Goal: Information Seeking & Learning: Check status

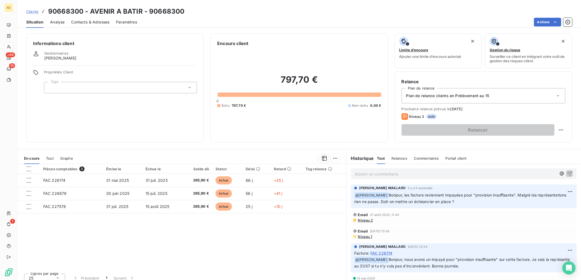
click at [32, 14] on link "Clients" at bounding box center [32, 11] width 12 height 5
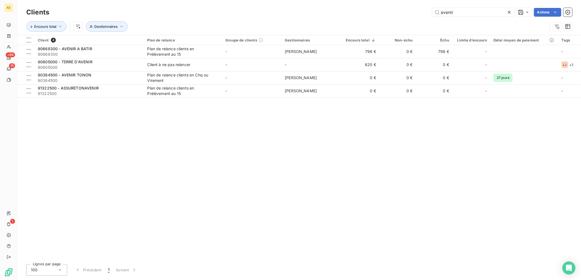
drag, startPoint x: 453, startPoint y: 14, endPoint x: 394, endPoint y: 16, distance: 59.1
click at [394, 16] on div "avenir Actions" at bounding box center [314, 12] width 516 height 9
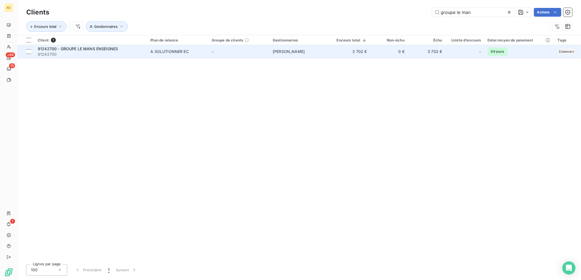
type input "groupe le man"
click at [162, 53] on div "A SOLUTIONNER EC" at bounding box center [169, 51] width 38 height 5
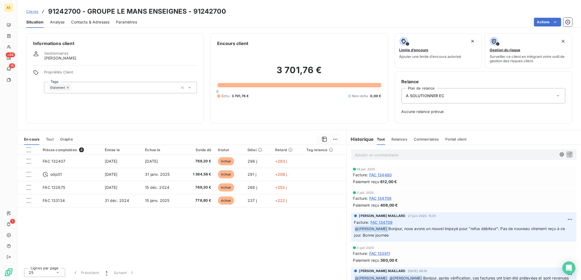
click at [33, 11] on span "Clients" at bounding box center [32, 11] width 12 height 4
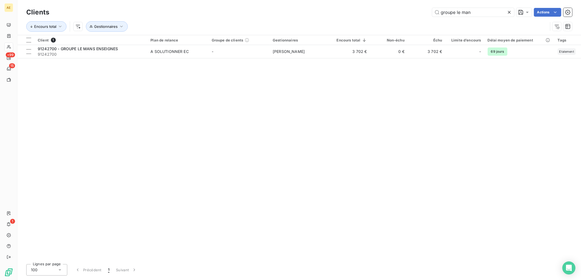
drag, startPoint x: 488, startPoint y: 12, endPoint x: 305, endPoint y: 14, distance: 183.2
click at [305, 14] on div "groupe le man Actions" at bounding box center [314, 12] width 516 height 9
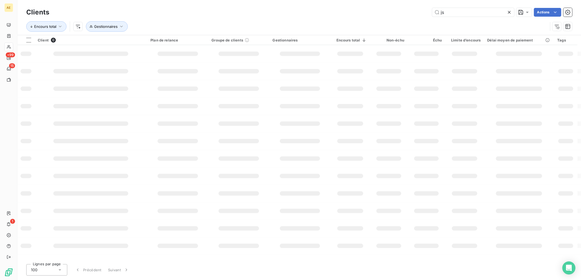
type input "j"
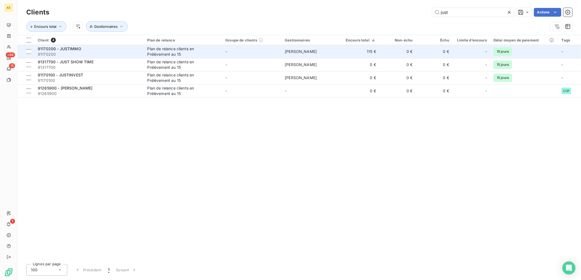
type input "just"
click at [221, 52] on td "Plan de relance clients en Prélèvement au 15" at bounding box center [183, 51] width 78 height 13
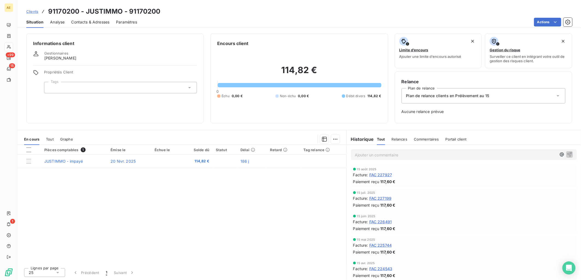
click at [31, 9] on span "Clients" at bounding box center [32, 11] width 12 height 4
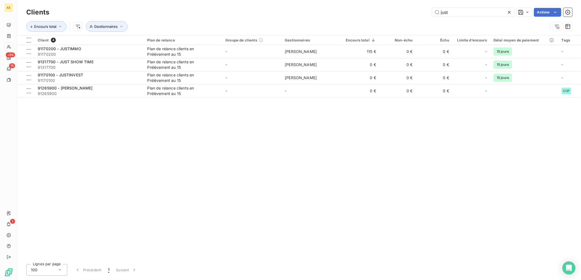
drag, startPoint x: 453, startPoint y: 11, endPoint x: 407, endPoint y: 18, distance: 46.8
click at [407, 18] on div "Clients just Actions Encours total Gestionnaires" at bounding box center [299, 21] width 546 height 28
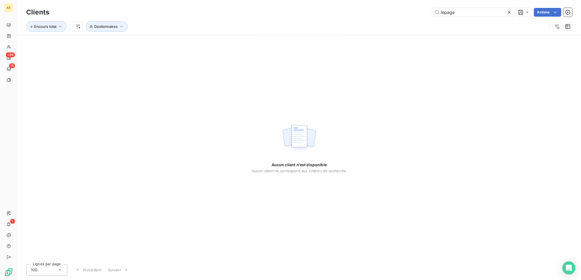
drag, startPoint x: 466, startPoint y: 13, endPoint x: 333, endPoint y: 21, distance: 133.4
click at [338, 21] on div "Clients lepage Actions Encours total Gestionnaires" at bounding box center [299, 21] width 546 height 28
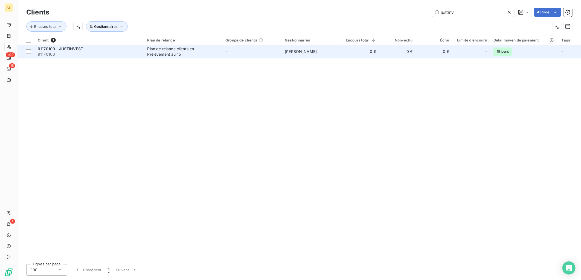
type input "justinv"
click at [80, 54] on span "91170100" at bounding box center [89, 54] width 103 height 5
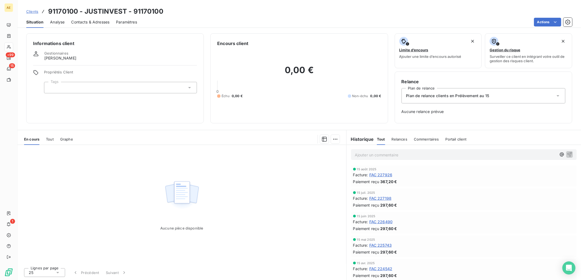
click at [32, 11] on span "Clients" at bounding box center [32, 11] width 12 height 4
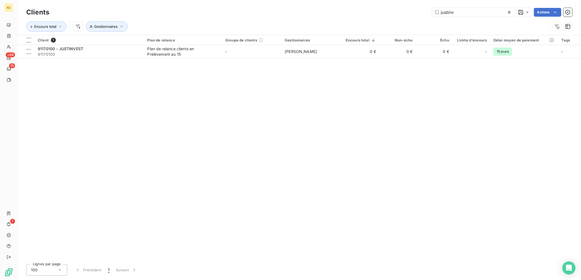
drag, startPoint x: 464, startPoint y: 10, endPoint x: 346, endPoint y: 21, distance: 119.1
click at [346, 21] on div "Clients justinv Actions Encours total Gestionnaires" at bounding box center [299, 21] width 546 height 28
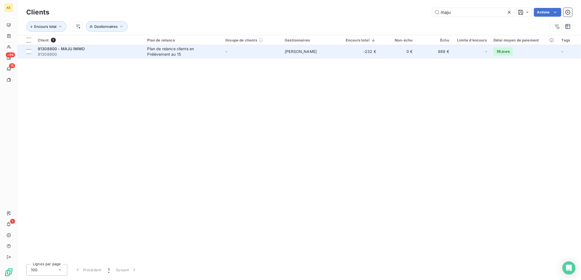
type input "maju"
click at [244, 51] on td "-" at bounding box center [251, 51] width 59 height 13
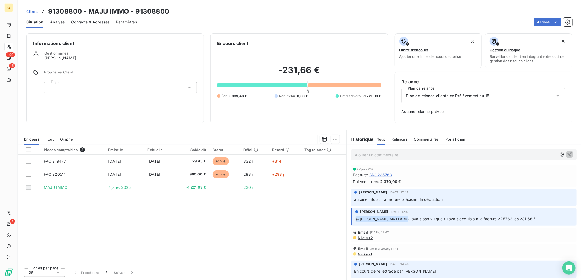
click at [35, 10] on span "Clients" at bounding box center [32, 11] width 12 height 4
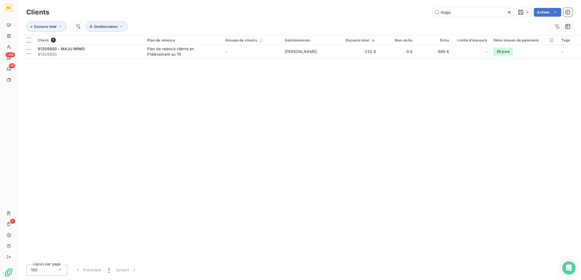
drag, startPoint x: 458, startPoint y: 11, endPoint x: 294, endPoint y: 23, distance: 163.9
click at [295, 22] on div "Clients maju Actions Encours total Gestionnaires" at bounding box center [299, 21] width 546 height 28
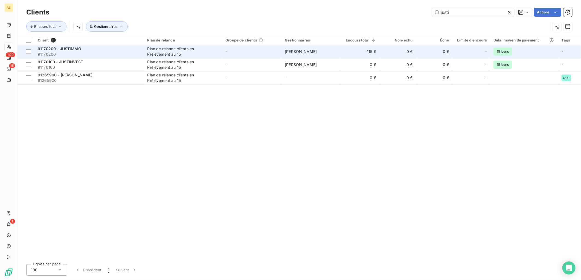
type input "justi"
click at [267, 54] on td "-" at bounding box center [251, 51] width 59 height 13
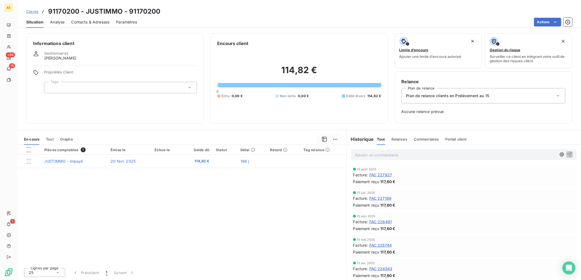
click at [31, 10] on span "Clients" at bounding box center [32, 11] width 12 height 4
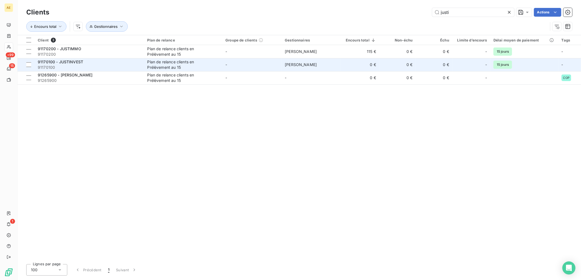
click at [184, 64] on div "Plan de relance clients en Prélèvement au 15" at bounding box center [181, 64] width 68 height 11
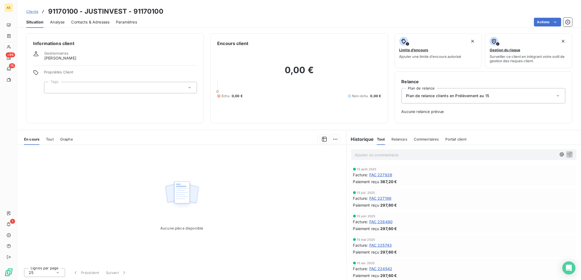
click at [36, 10] on span "Clients" at bounding box center [32, 11] width 12 height 4
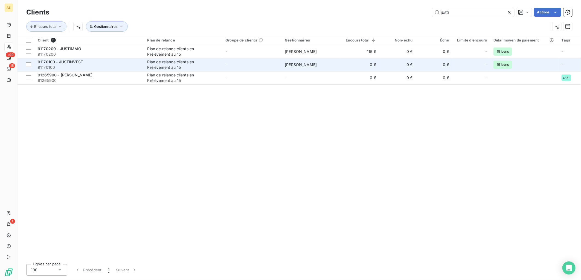
click at [189, 65] on div "Plan de relance clients en Prélèvement au 15" at bounding box center [181, 64] width 68 height 11
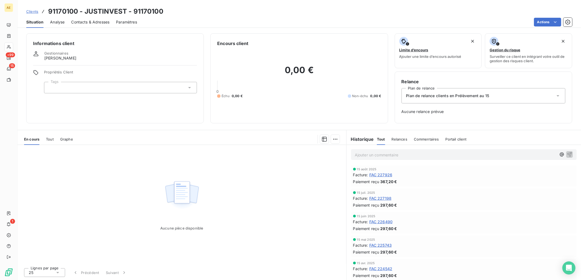
click at [27, 11] on span "Clients" at bounding box center [32, 11] width 12 height 4
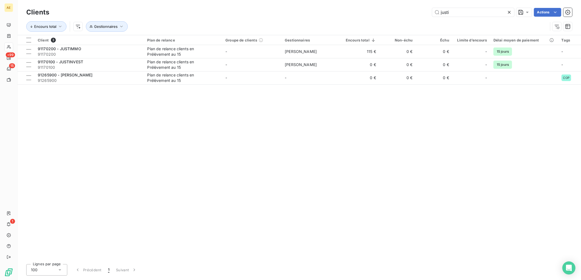
drag, startPoint x: 455, startPoint y: 14, endPoint x: 283, endPoint y: 15, distance: 172.0
click at [283, 15] on div "justi Actions" at bounding box center [314, 12] width 516 height 9
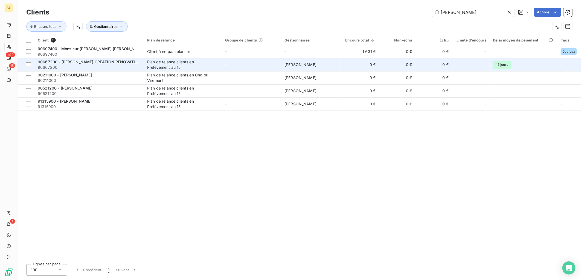
type input "[PERSON_NAME]"
click at [196, 64] on div "Plan de relance clients en Prélèvement au 15" at bounding box center [181, 64] width 68 height 11
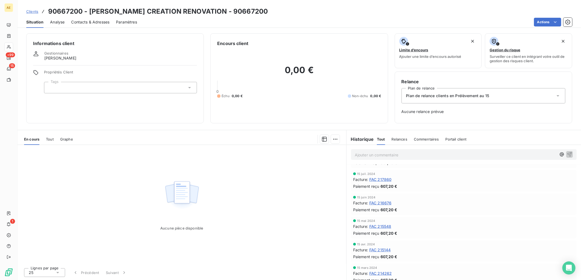
scroll to position [243, 0]
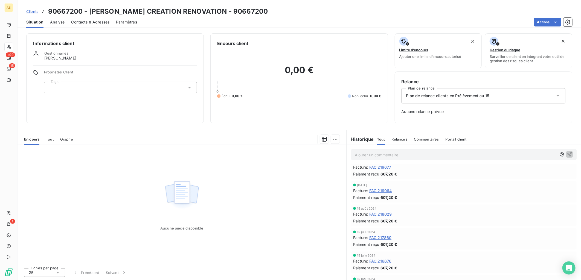
click at [29, 10] on span "Clients" at bounding box center [32, 11] width 12 height 4
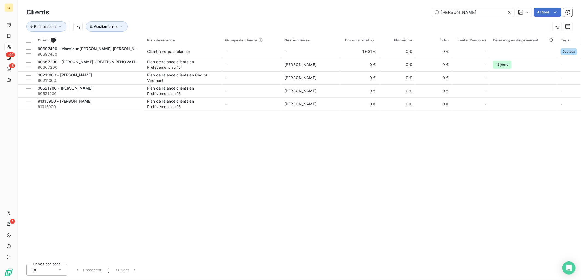
drag, startPoint x: 475, startPoint y: 12, endPoint x: 311, endPoint y: 13, distance: 163.5
click at [312, 13] on div "[PERSON_NAME]" at bounding box center [314, 12] width 516 height 9
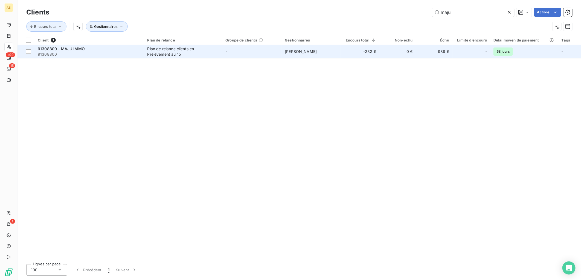
type input "maju"
click at [184, 53] on div "Plan de relance clients en Prélèvement au 15" at bounding box center [181, 51] width 68 height 11
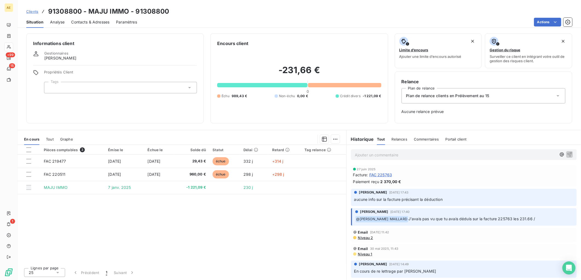
click at [37, 10] on span "Clients" at bounding box center [32, 11] width 12 height 4
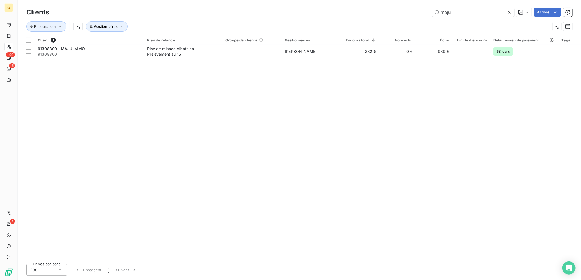
drag, startPoint x: 452, startPoint y: 16, endPoint x: 363, endPoint y: 13, distance: 89.4
click at [363, 13] on div "maju Actions" at bounding box center [314, 12] width 516 height 9
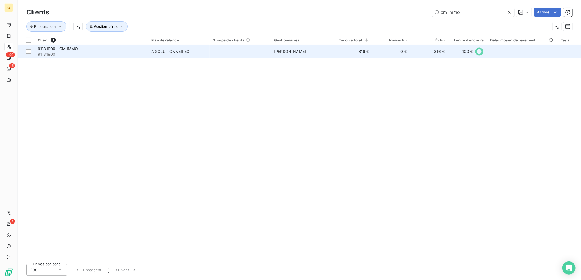
type input "cm immo"
click at [213, 51] on span "-" at bounding box center [214, 51] width 2 height 5
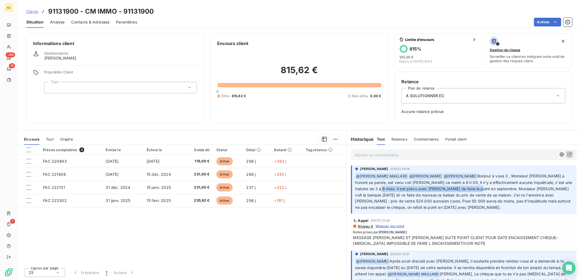
drag, startPoint x: 398, startPoint y: 188, endPoint x: 498, endPoint y: 188, distance: 99.2
click at [498, 188] on span "Bonjour à vous 3 , Monsieur [PERSON_NAME] a honoré sa parole, est venu voir [PE…" at bounding box center [464, 192] width 218 height 36
drag, startPoint x: 498, startPoint y: 188, endPoint x: 459, endPoint y: 200, distance: 40.6
click at [459, 200] on span "Bonjour à vous 3 , Monsieur [PERSON_NAME] a honoré sa parole, est venu voir [PE…" at bounding box center [464, 192] width 218 height 36
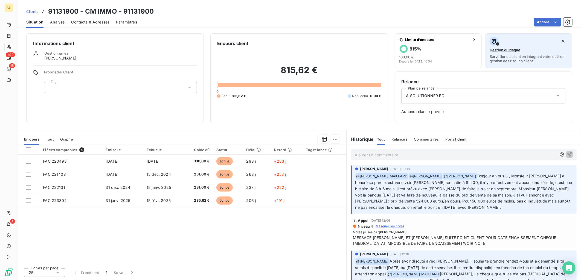
click at [537, 52] on div "Gestion du risque Surveiller ce client en intégrant votre outil de gestion des …" at bounding box center [528, 50] width 78 height 26
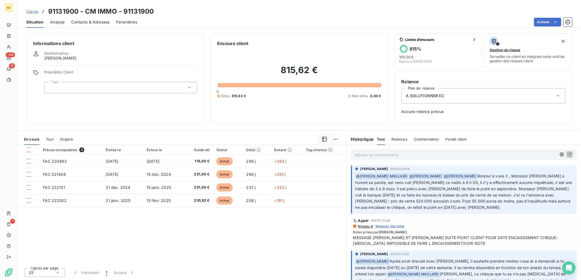
click at [32, 11] on span "Clients" at bounding box center [32, 11] width 12 height 4
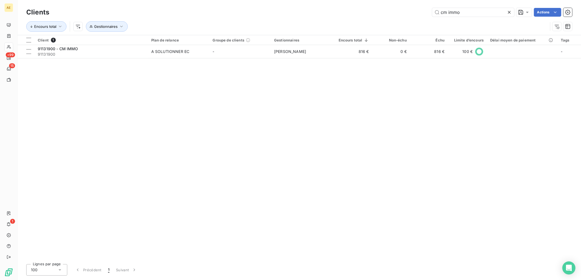
click at [508, 13] on icon at bounding box center [509, 12] width 3 height 3
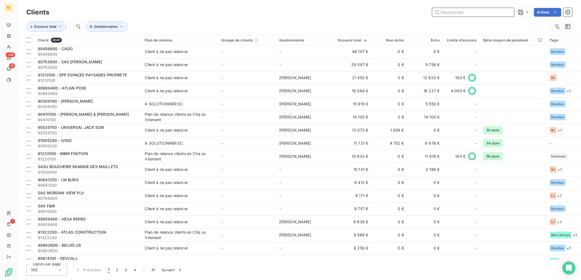
click at [470, 11] on input "text" at bounding box center [473, 12] width 82 height 9
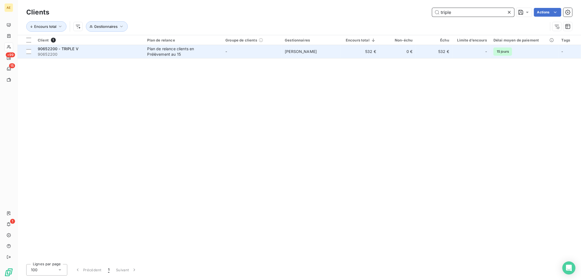
type input "triple"
click at [149, 53] on div "Plan de relance clients en Prélèvement au 15" at bounding box center [181, 51] width 68 height 11
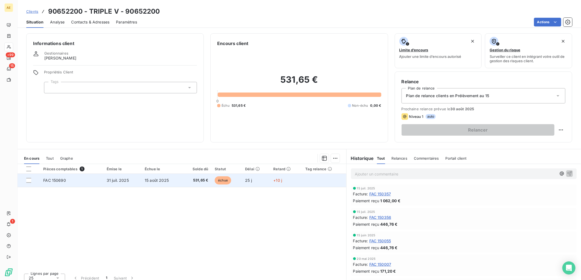
click at [98, 181] on td "FAC 150690" at bounding box center [71, 180] width 63 height 13
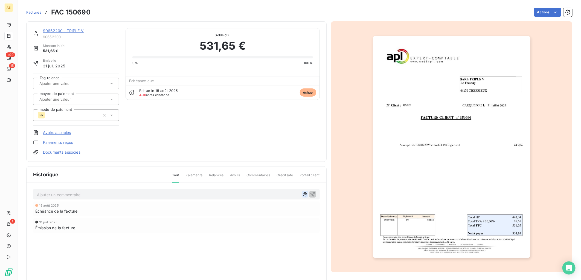
click at [302, 195] on icon "button" at bounding box center [304, 194] width 5 height 5
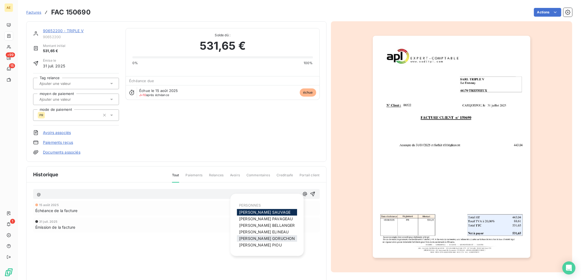
click at [262, 239] on span "[PERSON_NAME]" at bounding box center [267, 238] width 56 height 5
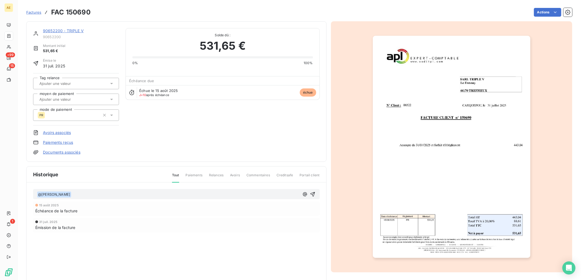
click at [122, 195] on p "﻿ @ [PERSON_NAME] ﻿ ﻿" at bounding box center [168, 195] width 262 height 7
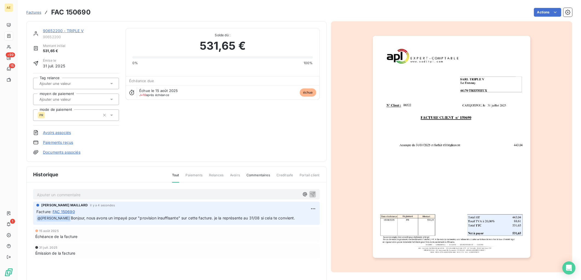
click at [59, 32] on link "90652200 - TRIPLE V" at bounding box center [63, 30] width 41 height 5
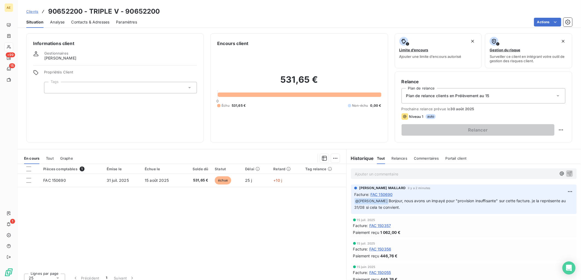
click at [36, 9] on link "Clients" at bounding box center [32, 11] width 12 height 5
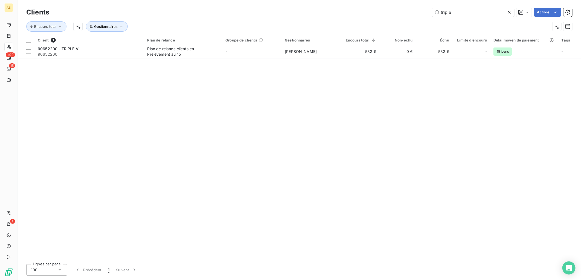
drag, startPoint x: 457, startPoint y: 13, endPoint x: 404, endPoint y: 21, distance: 54.5
click at [404, 21] on div "Clients triple Actions Encours total Gestionnaires" at bounding box center [299, 21] width 546 height 28
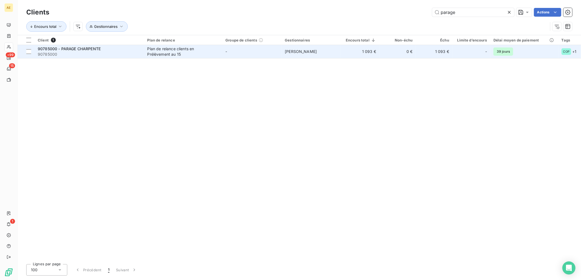
type input "parage"
click at [113, 56] on span "90785000" at bounding box center [89, 54] width 103 height 5
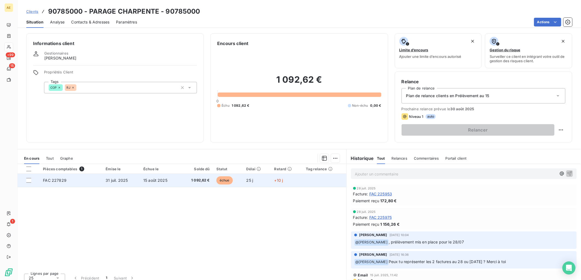
click at [129, 184] on td "31 juil. 2025" at bounding box center [121, 180] width 38 height 13
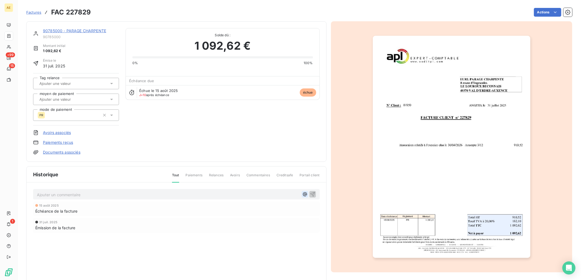
click at [302, 196] on icon "button" at bounding box center [304, 194] width 5 height 5
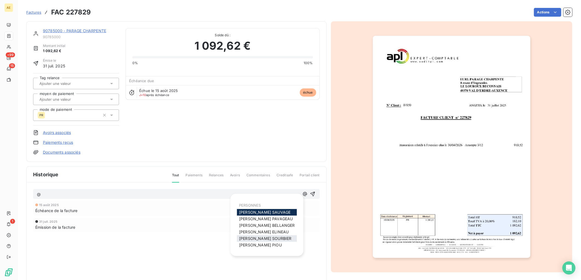
click at [267, 237] on span "[PERSON_NAME]" at bounding box center [265, 238] width 52 height 5
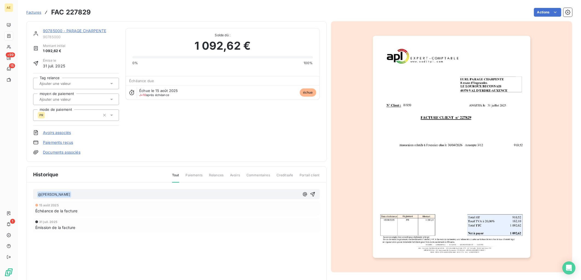
click at [86, 192] on p "﻿ @ [PERSON_NAME] ﻿ ﻿" at bounding box center [168, 195] width 262 height 7
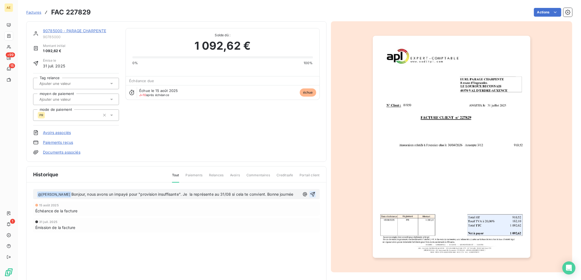
click at [312, 197] on icon "button" at bounding box center [312, 194] width 5 height 5
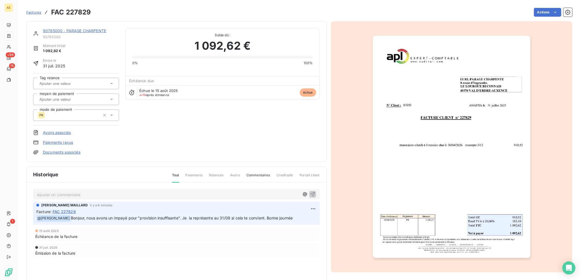
click at [82, 32] on link "90785000 - PARAGE CHARPENTE" at bounding box center [74, 30] width 63 height 5
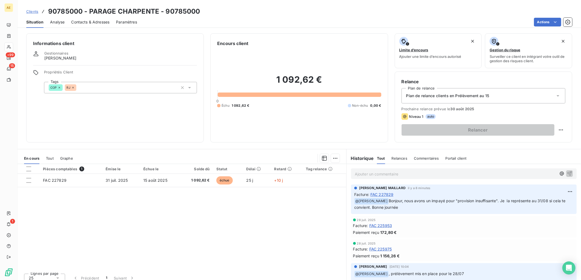
click at [28, 13] on span "Clients" at bounding box center [32, 11] width 12 height 4
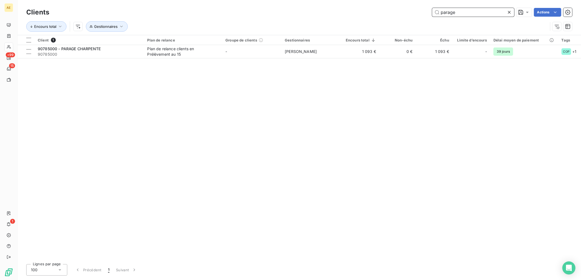
drag, startPoint x: 460, startPoint y: 12, endPoint x: 359, endPoint y: 31, distance: 102.5
click at [361, 29] on div "Clients parage Actions Encours total Gestionnaires" at bounding box center [299, 21] width 546 height 28
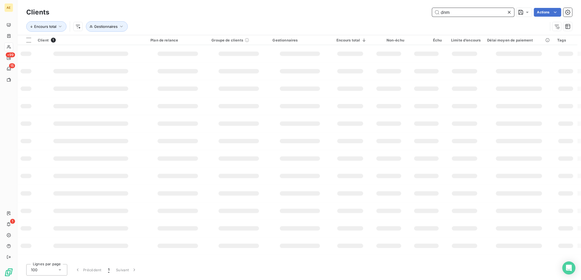
type input "dnm"
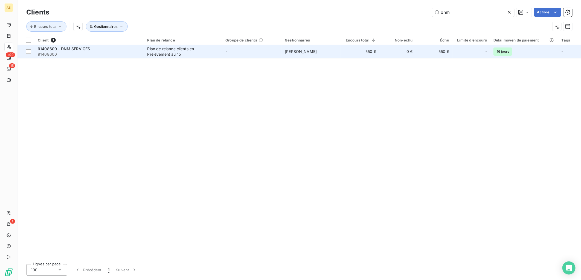
click at [115, 52] on span "91408600" at bounding box center [89, 54] width 103 height 5
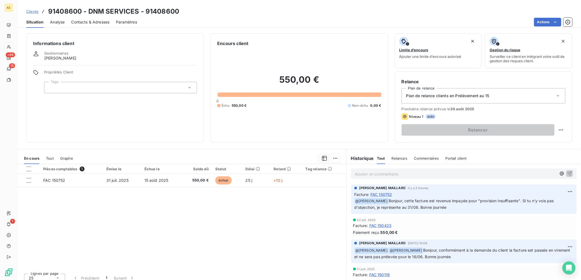
click at [35, 10] on span "Clients" at bounding box center [32, 11] width 12 height 4
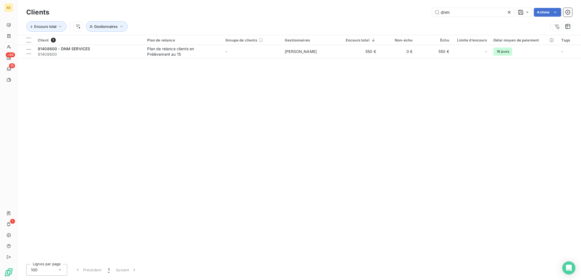
drag, startPoint x: 425, startPoint y: 14, endPoint x: 385, endPoint y: 15, distance: 40.7
click at [386, 15] on div "dnm Actions" at bounding box center [314, 12] width 516 height 9
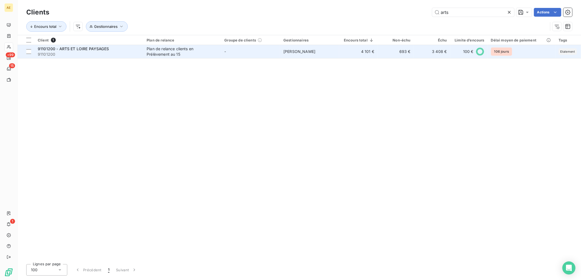
type input "arts"
click at [198, 53] on div "Plan de relance clients en Prélèvement au 15" at bounding box center [181, 51] width 68 height 11
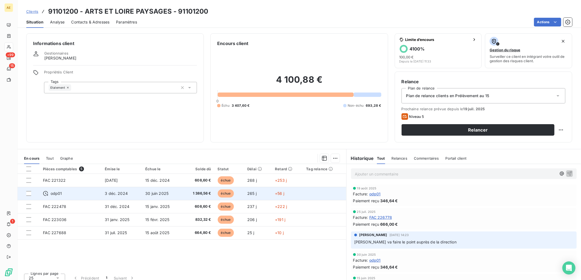
click at [103, 192] on td "3 déc. 2024" at bounding box center [121, 193] width 40 height 13
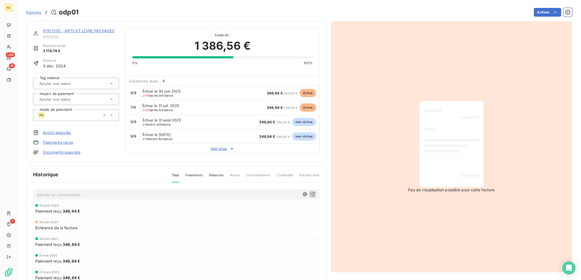
click at [51, 29] on link "91101200 - ARTS ET LOIRE PAYSAGES" at bounding box center [78, 30] width 71 height 5
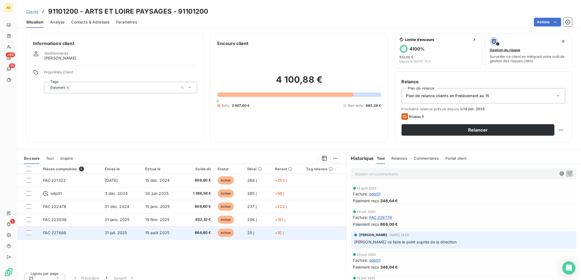
click at [130, 237] on td "31 juil. 2025" at bounding box center [121, 233] width 40 height 13
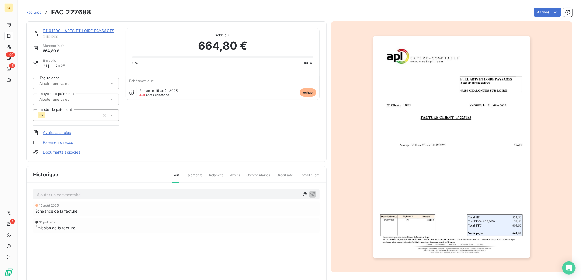
click at [299, 193] on div "Ajouter un commentaire ﻿" at bounding box center [176, 194] width 279 height 7
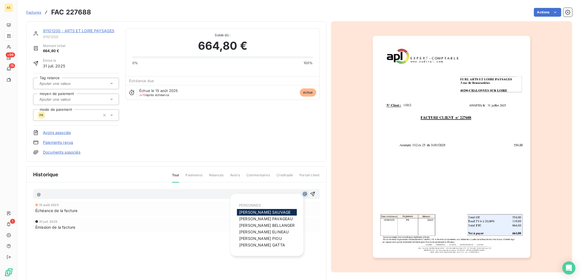
click at [302, 194] on icon "button" at bounding box center [304, 194] width 5 height 5
click at [258, 243] on span "[PERSON_NAME]" at bounding box center [262, 245] width 46 height 5
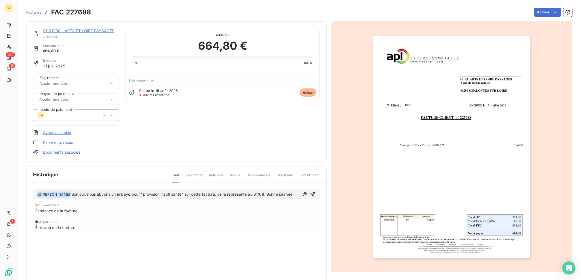
click at [97, 195] on span "Bonjour, nous abvons un impayé pour "provision insuffisante" sur cette facture.…" at bounding box center [181, 194] width 221 height 5
click at [96, 194] on span "Bonjour, nous abvons un impayé pour "provision insuffisante" sur cette facture.…" at bounding box center [181, 194] width 221 height 5
click at [311, 195] on icon "button" at bounding box center [312, 194] width 5 height 5
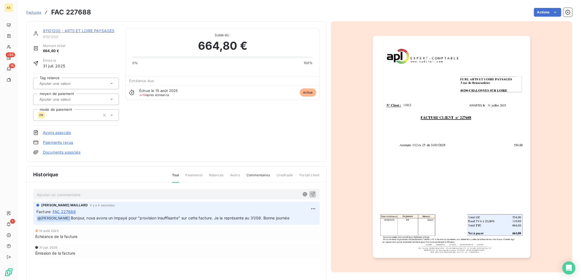
click at [82, 30] on link "91101200 - ARTS ET LOIRE PAYSAGES" at bounding box center [78, 30] width 71 height 5
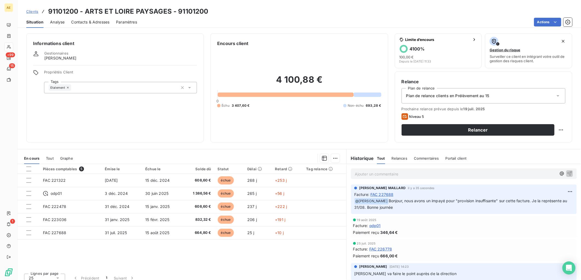
click at [34, 9] on link "Clients" at bounding box center [32, 11] width 12 height 5
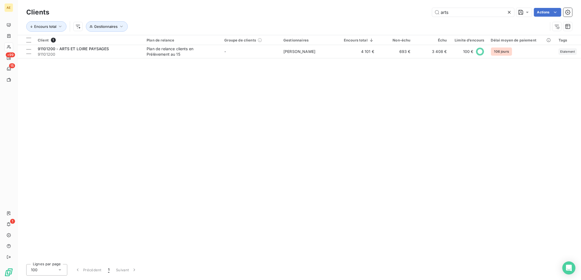
drag, startPoint x: 465, startPoint y: 12, endPoint x: 296, endPoint y: 28, distance: 169.8
click at [361, 15] on div "arts Actions" at bounding box center [314, 12] width 516 height 9
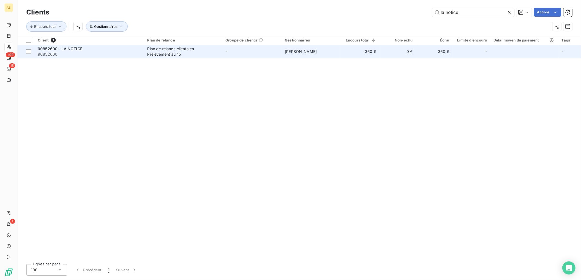
type input "la notice"
click at [128, 53] on span "90852600" at bounding box center [89, 54] width 103 height 5
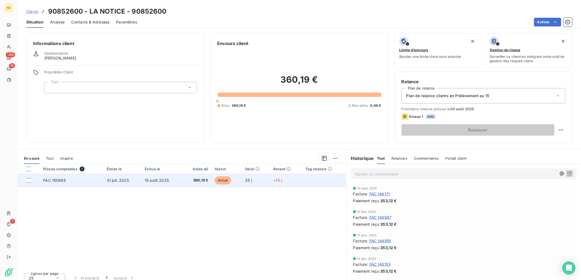
click at [165, 178] on span "15 août 2025" at bounding box center [157, 180] width 24 height 5
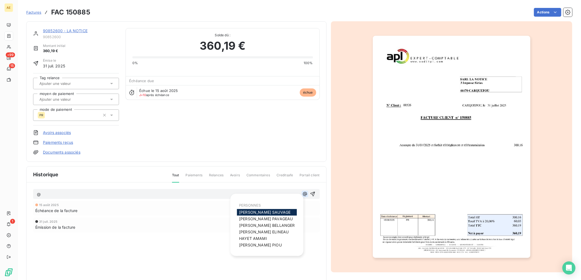
click at [302, 196] on icon "button" at bounding box center [304, 194] width 5 height 5
click at [261, 239] on span "[PERSON_NAME]" at bounding box center [253, 238] width 28 height 5
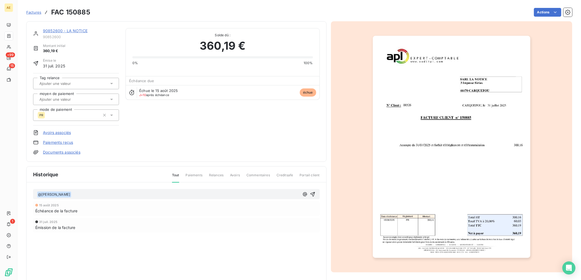
click at [111, 195] on p "﻿ @ HAYET AMAMI ﻿ ﻿" at bounding box center [168, 195] width 262 height 7
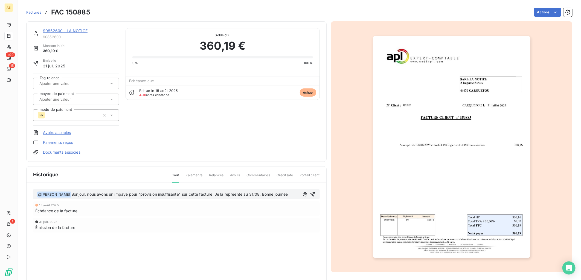
click at [232, 195] on span "Bonjour, nous avons un impayé pour "provision insuffisante" sur cette facture. …" at bounding box center [179, 194] width 217 height 5
click at [311, 194] on icon "button" at bounding box center [312, 194] width 5 height 5
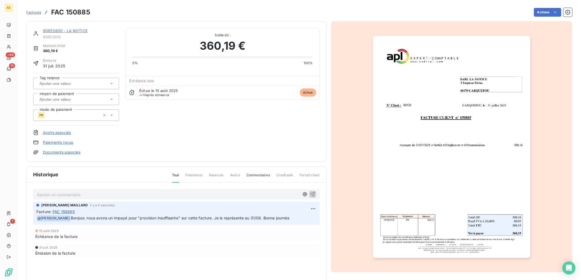
click at [67, 31] on link "90852600 - LA NOTICE" at bounding box center [65, 30] width 45 height 5
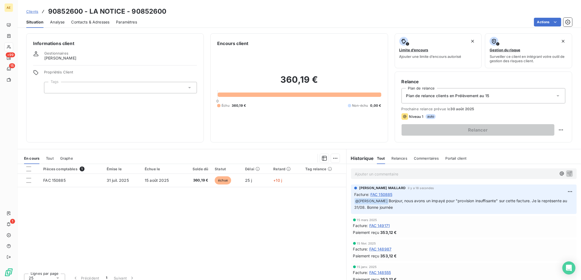
click at [37, 13] on span "Clients" at bounding box center [32, 11] width 12 height 4
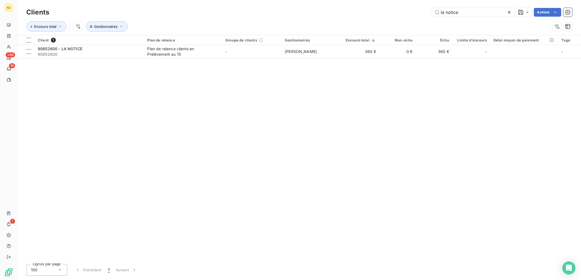
drag, startPoint x: 485, startPoint y: 14, endPoint x: 303, endPoint y: 18, distance: 182.4
click at [303, 18] on div "Clients la notice Actions Encours total Gestionnaires" at bounding box center [299, 21] width 546 height 28
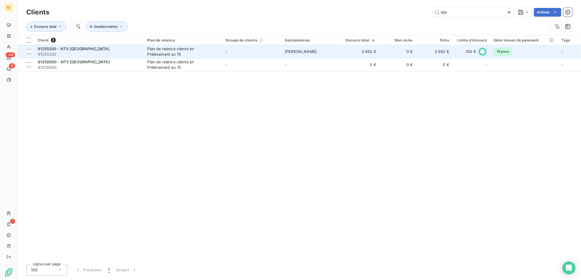
type input "ntv"
click at [179, 57] on div "Plan de relance clients en Prélèvement au 15" at bounding box center [181, 51] width 68 height 11
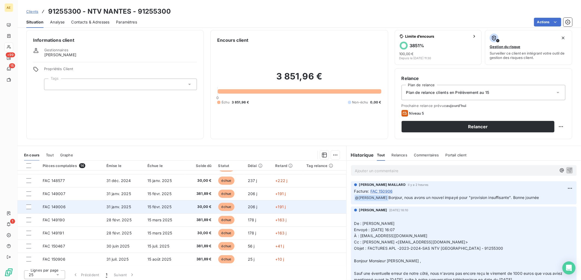
scroll to position [5, 0]
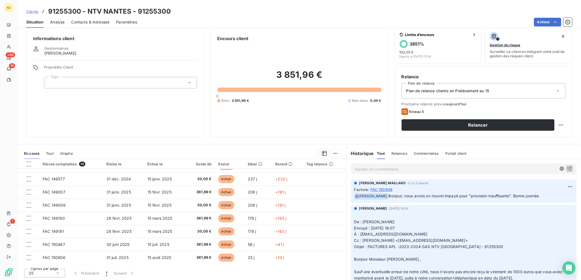
click at [26, 9] on span "Clients" at bounding box center [32, 11] width 12 height 4
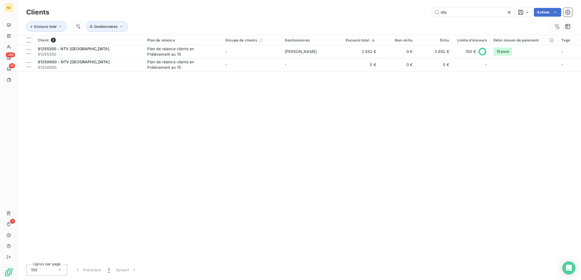
drag, startPoint x: 460, startPoint y: 12, endPoint x: 363, endPoint y: 18, distance: 97.5
click at [367, 18] on div "Clients ntv Actions Encours total Gestionnaires" at bounding box center [299, 21] width 546 height 28
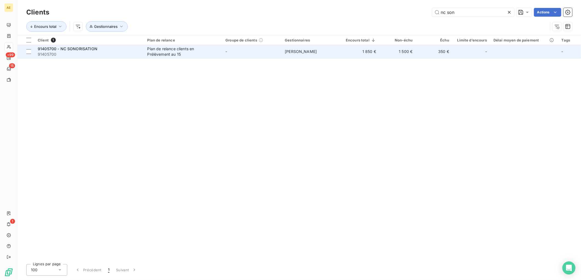
type input "nc son"
click at [223, 56] on td "-" at bounding box center [251, 51] width 59 height 13
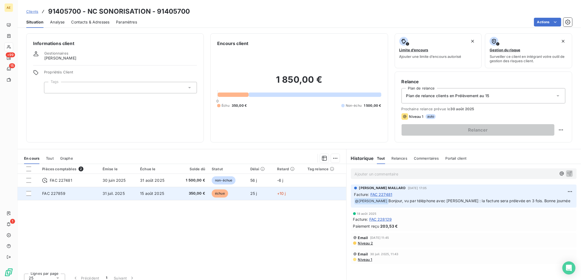
click at [122, 190] on td "31 juil. 2025" at bounding box center [117, 193] width 37 height 13
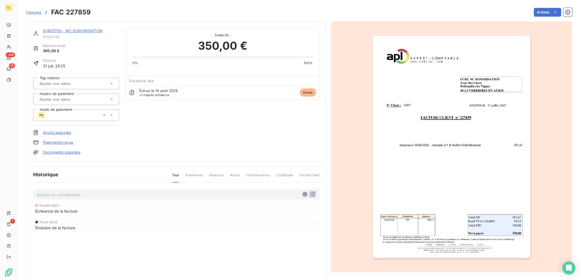
click at [302, 194] on icon "button" at bounding box center [304, 194] width 5 height 5
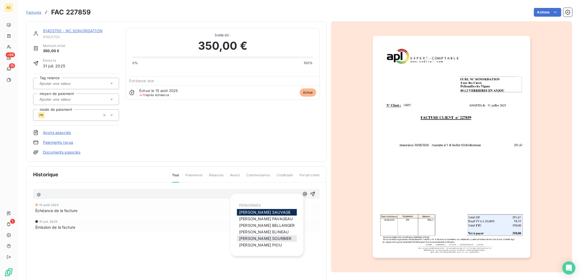
click at [262, 239] on span "[PERSON_NAME]" at bounding box center [265, 238] width 52 height 5
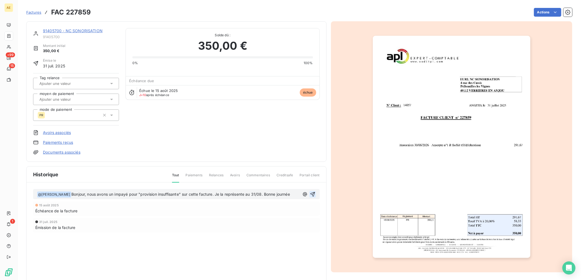
click at [310, 196] on icon "button" at bounding box center [312, 194] width 5 height 5
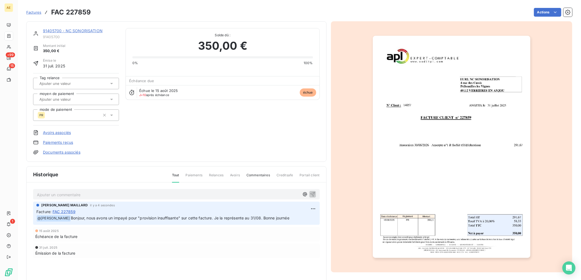
click at [75, 31] on link "91405700 - NC SONORISATION" at bounding box center [73, 30] width 60 height 5
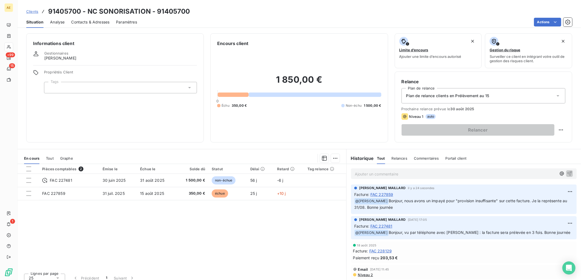
click at [34, 12] on span "Clients" at bounding box center [32, 11] width 12 height 4
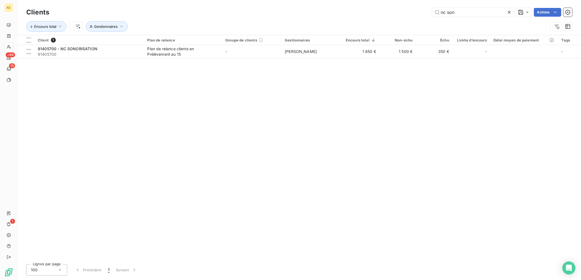
drag, startPoint x: 460, startPoint y: 13, endPoint x: 383, endPoint y: 14, distance: 77.7
click at [383, 14] on div "nc son Actions" at bounding box center [314, 12] width 516 height 9
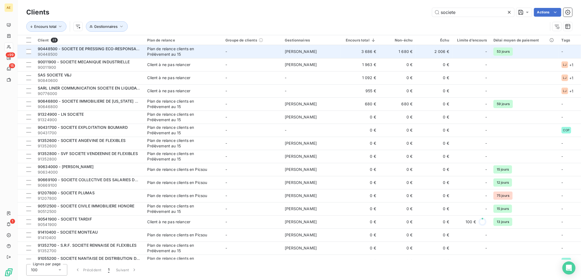
type input "societe"
click at [131, 53] on span "90448500" at bounding box center [89, 54] width 103 height 5
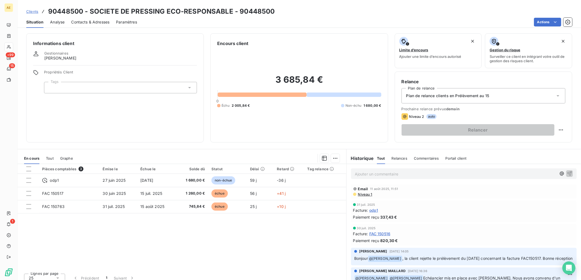
scroll to position [5, 0]
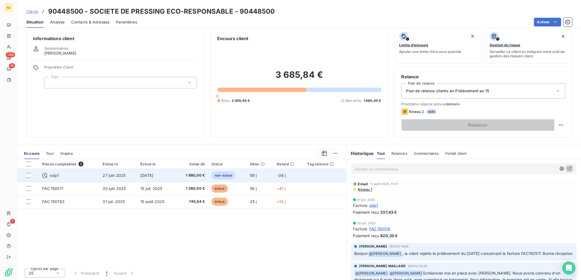
click at [132, 174] on td "27 juin 2025" at bounding box center [119, 175] width 38 height 13
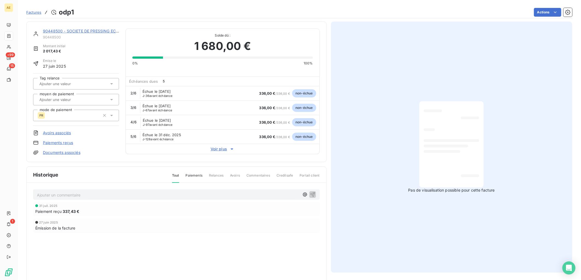
scroll to position [22, 0]
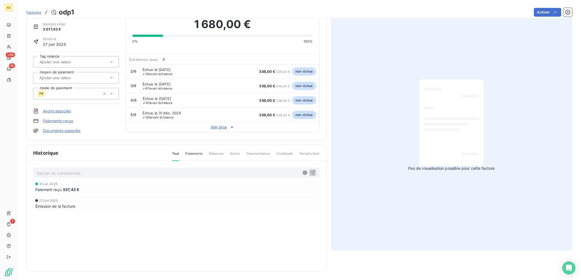
click at [230, 127] on icon at bounding box center [231, 127] width 3 height 1
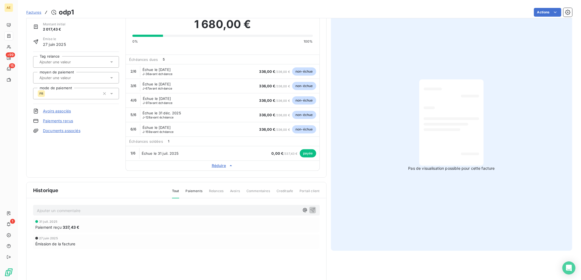
scroll to position [0, 0]
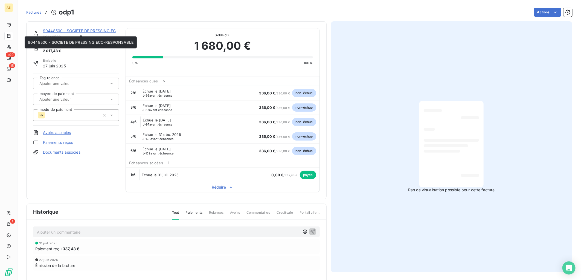
click at [62, 30] on link "90448500 - SOCIETE DE PRESSING ECO-RESPONSABLE" at bounding box center [96, 30] width 106 height 5
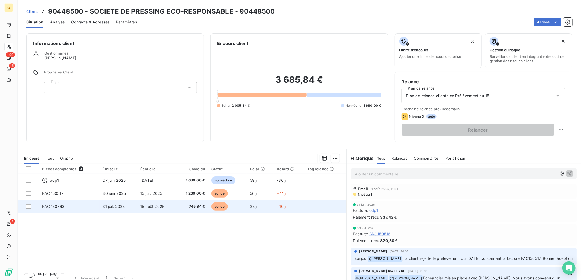
click at [167, 209] on td "15 août 2025" at bounding box center [156, 206] width 39 height 13
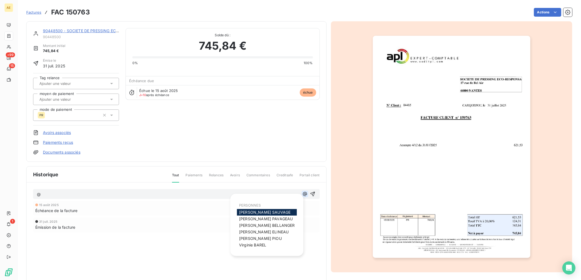
click at [302, 196] on icon "button" at bounding box center [304, 194] width 5 height 5
click at [259, 243] on span "[PERSON_NAME]" at bounding box center [252, 245] width 27 height 5
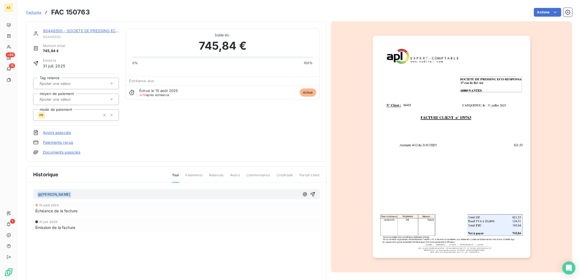
click at [139, 195] on p "﻿ @ [PERSON_NAME] ﻿ ﻿" at bounding box center [168, 195] width 262 height 7
click at [194, 193] on span "Bonjour, nous avons un impayé pour "provision insuffisante" sur cetle facture." at bounding box center [142, 194] width 142 height 5
click at [215, 194] on p "﻿ @ [PERSON_NAME] ﻿ Bonjour, nous avons un impayé pour "provision insuffisante"…" at bounding box center [168, 195] width 262 height 7
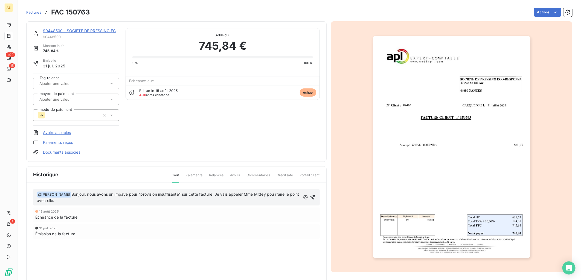
click at [274, 193] on span "Bonjour, nous avons un impayé pour "provision insuffisante" sur cette facture. …" at bounding box center [168, 197] width 263 height 11
click at [272, 193] on span "Bonjour, nous avons un impayé pour "provision insuffisante" sur cette facture. …" at bounding box center [164, 197] width 254 height 11
click at [310, 198] on icon "button" at bounding box center [312, 197] width 5 height 5
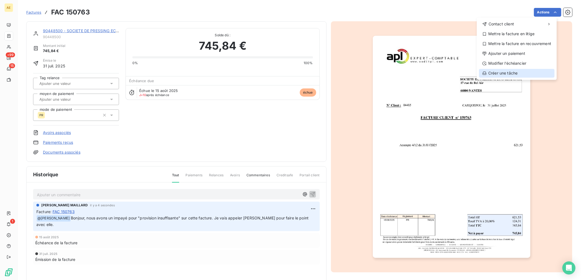
click at [515, 71] on div "Créer une tâche" at bounding box center [516, 73] width 75 height 9
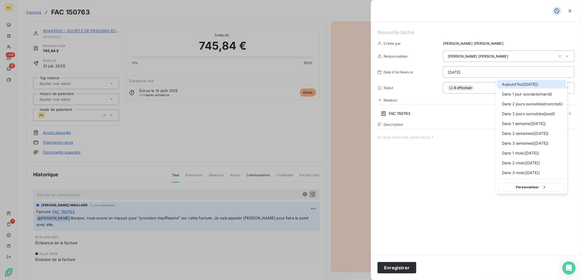
click at [543, 72] on html "AE +99 15 1 Factures FAC 150763 Actions 90448500 - SOCIETE DE PRESSING ECO-RESP…" at bounding box center [290, 140] width 581 height 280
click at [510, 124] on span "Dans 1 semaine ( [DATE] )" at bounding box center [524, 123] width 44 height 5
type input "[DATE]"
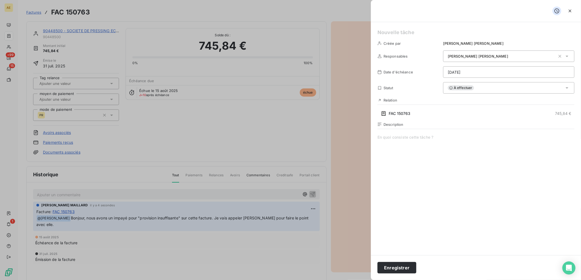
click at [391, 135] on span at bounding box center [475, 187] width 197 height 105
click at [493, 139] on span "Appel Mme Mittey pour point tréso et représentation des imapyés" at bounding box center [475, 187] width 197 height 105
click at [407, 268] on button "Enregistrer" at bounding box center [396, 267] width 39 height 11
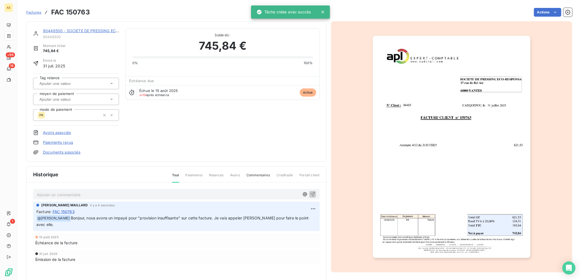
click at [51, 29] on link "90448500 - SOCIETE DE PRESSING ECO-RESPONSABLE" at bounding box center [96, 30] width 106 height 5
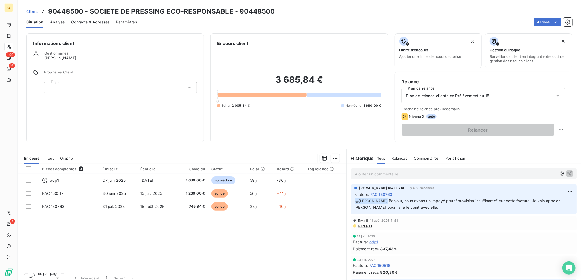
click at [32, 9] on span "Clients" at bounding box center [32, 11] width 12 height 4
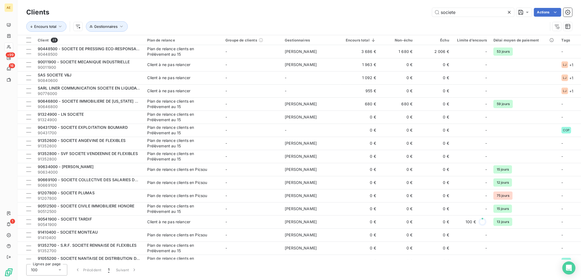
drag, startPoint x: 467, startPoint y: 13, endPoint x: 343, endPoint y: 22, distance: 124.2
click at [343, 22] on div "Clients societe Actions Encours total Gestionnaires" at bounding box center [299, 21] width 546 height 28
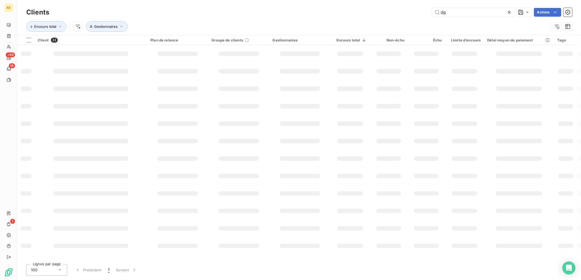
type input "dp"
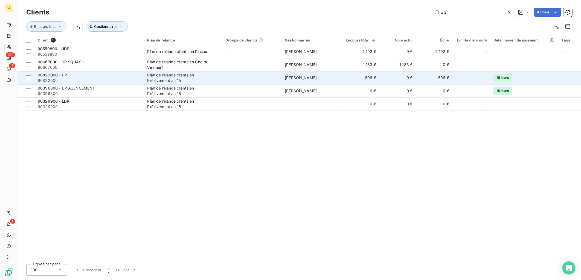
click at [127, 76] on div "90822000 - DP" at bounding box center [89, 74] width 103 height 5
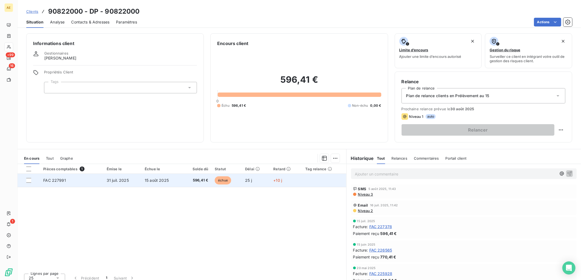
click at [101, 178] on td "FAC 227991" at bounding box center [71, 180] width 63 height 13
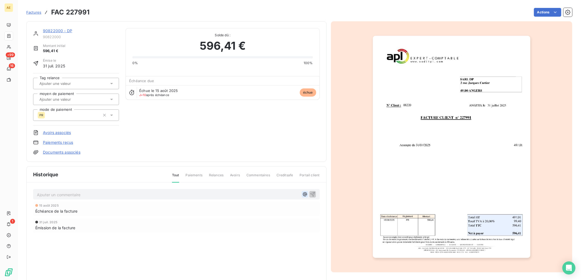
click at [302, 196] on icon "button" at bounding box center [304, 194] width 5 height 5
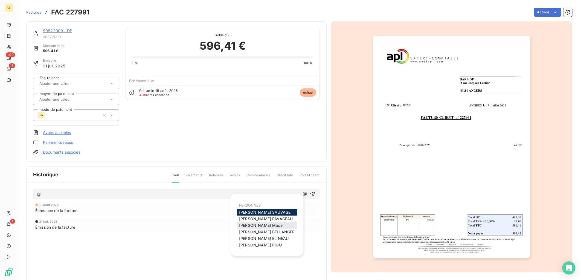
click at [259, 226] on span "[PERSON_NAME]" at bounding box center [260, 225] width 43 height 5
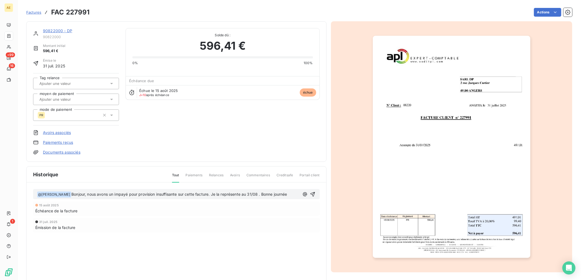
click at [134, 192] on span "Bonjour, nous avons un impayé pour provision insuffisante sur cette facture. Je…" at bounding box center [179, 194] width 216 height 5
click at [175, 193] on span "Bonjour, nous avons un impayé pour "provision insuffisante sur cette facture. J…" at bounding box center [180, 194] width 218 height 5
click at [310, 194] on icon "button" at bounding box center [312, 194] width 5 height 5
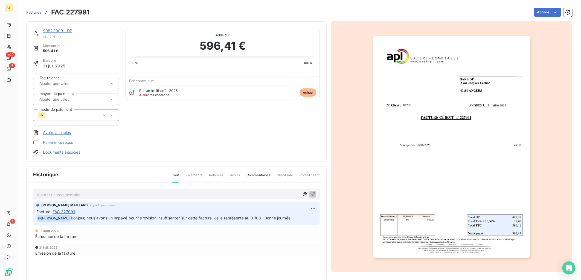
click at [51, 29] on link "90822000 - DP" at bounding box center [57, 30] width 29 height 5
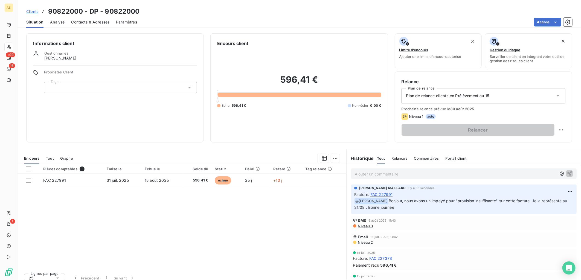
click at [34, 10] on span "Clients" at bounding box center [32, 11] width 12 height 4
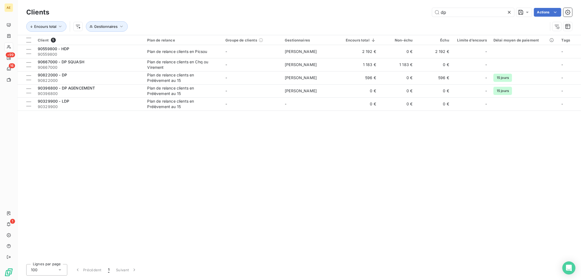
drag, startPoint x: 417, startPoint y: 18, endPoint x: 298, endPoint y: 28, distance: 119.3
click at [298, 28] on div "Clients dp Actions Encours total Gestionnaires" at bounding box center [299, 21] width 546 height 28
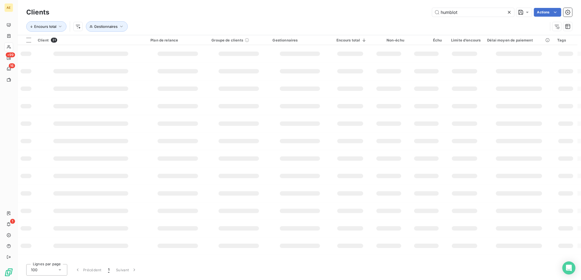
type input "humblot"
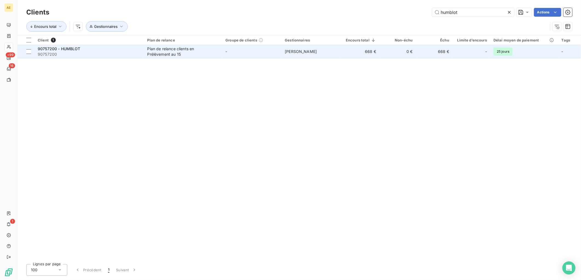
click at [178, 51] on div "Plan de relance clients en Prélèvement au 15" at bounding box center [181, 51] width 68 height 11
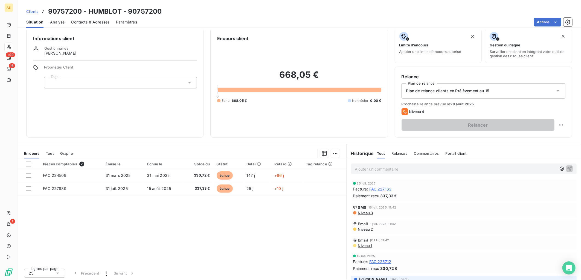
click at [98, 25] on span "Contacts & Adresses" at bounding box center [90, 21] width 38 height 5
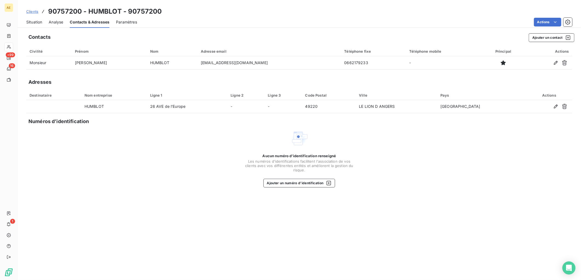
click at [52, 25] on div "Analyse" at bounding box center [56, 21] width 14 height 11
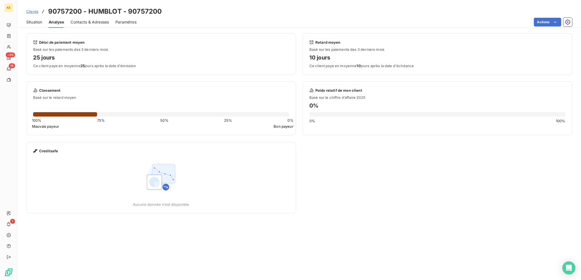
click at [41, 25] on div "Situation" at bounding box center [34, 21] width 16 height 11
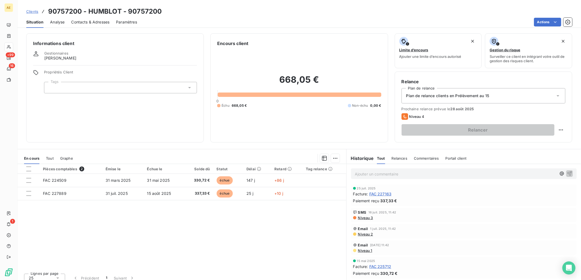
click at [48, 25] on div "Situation Analyse Contacts & Adresses Paramètres Actions" at bounding box center [298, 21] width 563 height 11
click at [54, 24] on span "Analyse" at bounding box center [57, 21] width 14 height 5
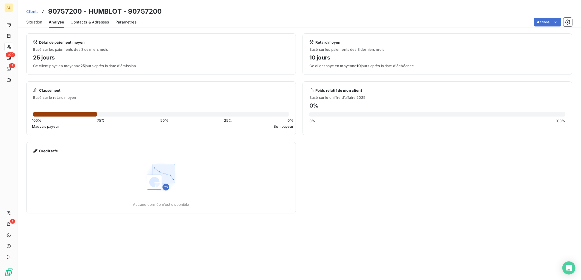
click at [40, 24] on span "Situation" at bounding box center [34, 21] width 16 height 5
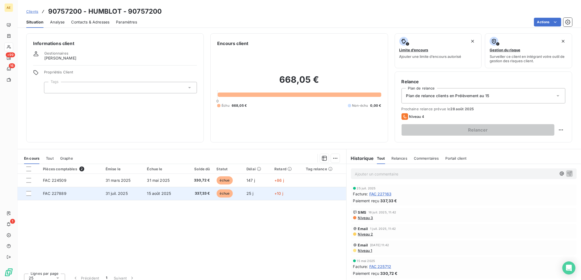
click at [154, 192] on span "15 août 2025" at bounding box center [159, 193] width 24 height 5
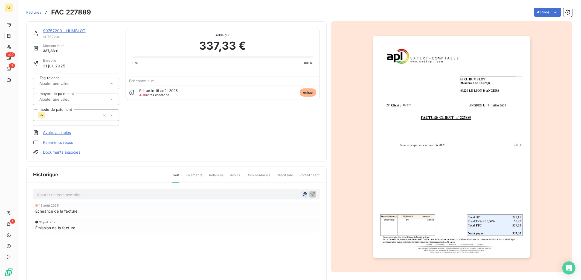
click at [302, 196] on icon "button" at bounding box center [304, 194] width 5 height 5
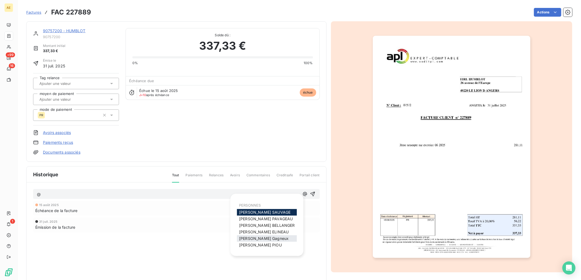
click at [267, 238] on span "[PERSON_NAME]" at bounding box center [263, 238] width 49 height 5
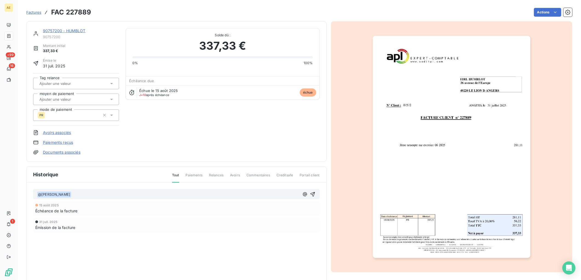
click at [139, 193] on p "﻿ @ [PERSON_NAME] ﻿ ﻿" at bounding box center [168, 195] width 262 height 7
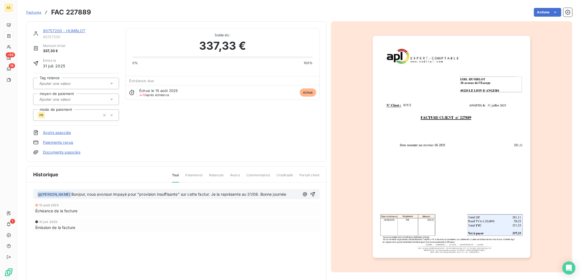
click at [107, 193] on span "Bonjour, nous avonsun impayé pour "provision insuffisante" sur cette factur. Je…" at bounding box center [178, 194] width 215 height 5
click at [109, 193] on span "Bonjour, nous avonsun impayé pour "provision insuffisante" sur cette factur. Je…" at bounding box center [178, 194] width 215 height 5
click at [212, 195] on span "Bonjour, nous avons un impayé pour "provision insuffisante" sur cette factur. J…" at bounding box center [179, 194] width 216 height 5
click at [310, 194] on icon "button" at bounding box center [312, 194] width 5 height 5
